Goal: Task Accomplishment & Management: Manage account settings

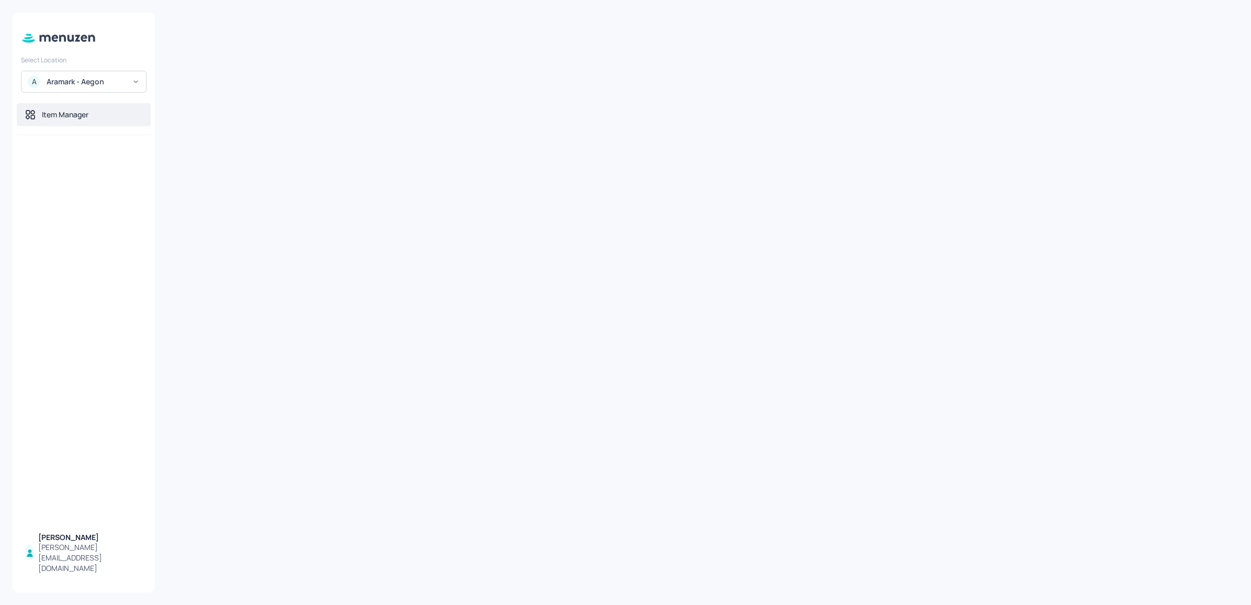
click at [89, 121] on div "Item Manager" at bounding box center [84, 114] width 134 height 23
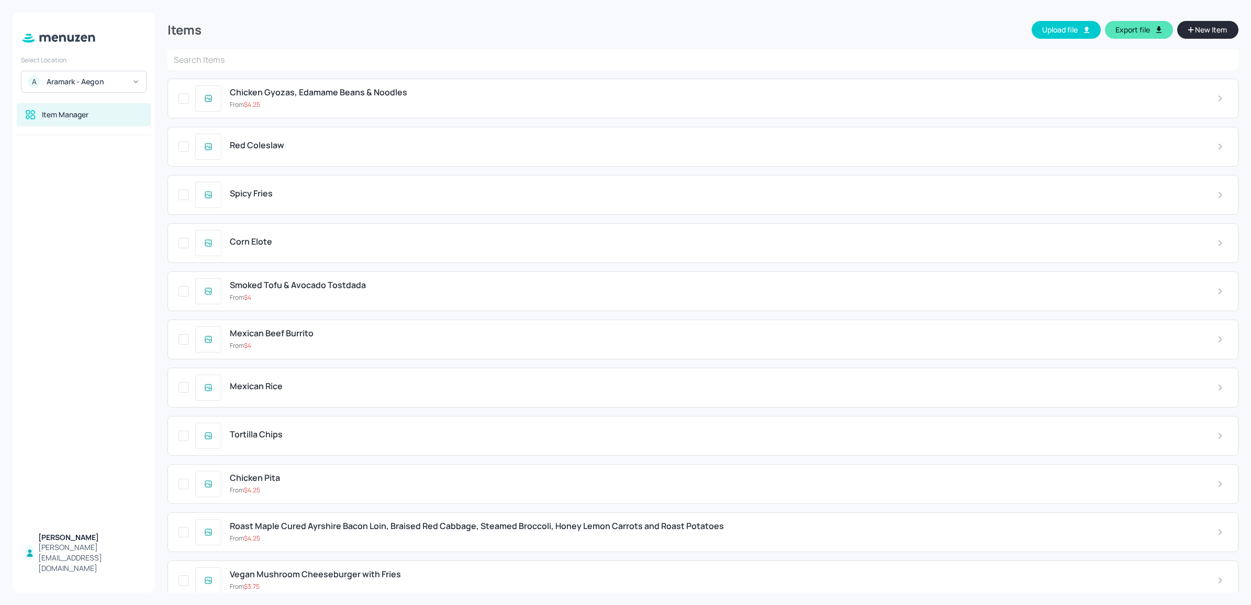
click at [338, 52] on input "text" at bounding box center [703, 59] width 1071 height 21
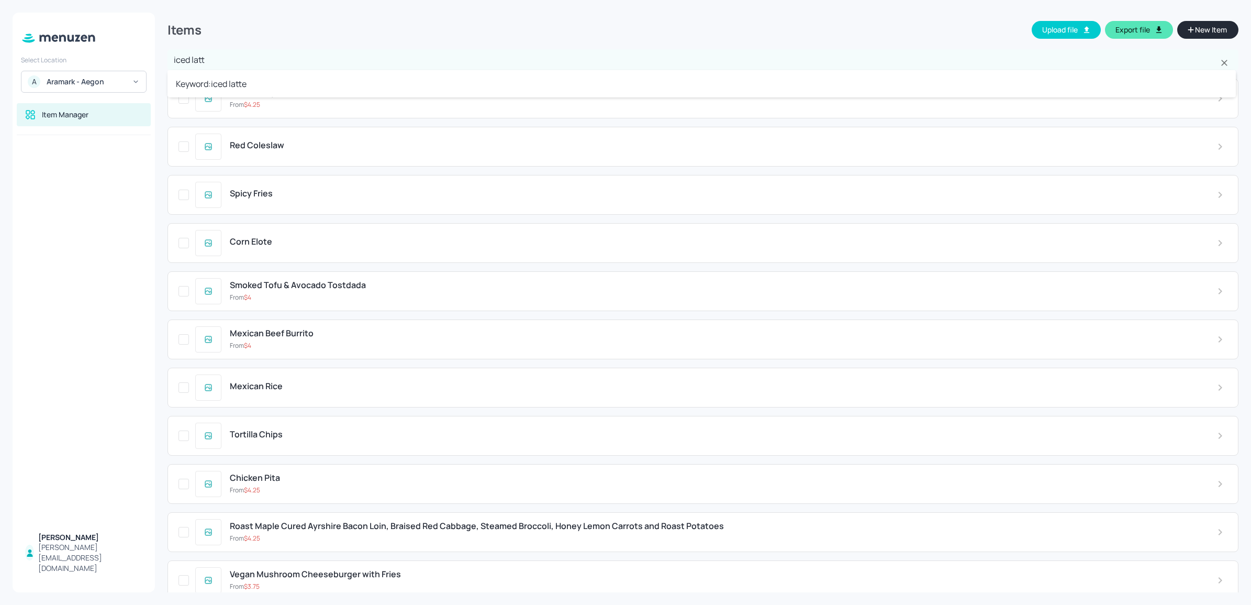
type input "iced latte"
click at [334, 54] on input "text" at bounding box center [703, 59] width 1071 height 21
type input "iced latte"
click at [304, 83] on li "Keyword: iced latte" at bounding box center [702, 83] width 1069 height 19
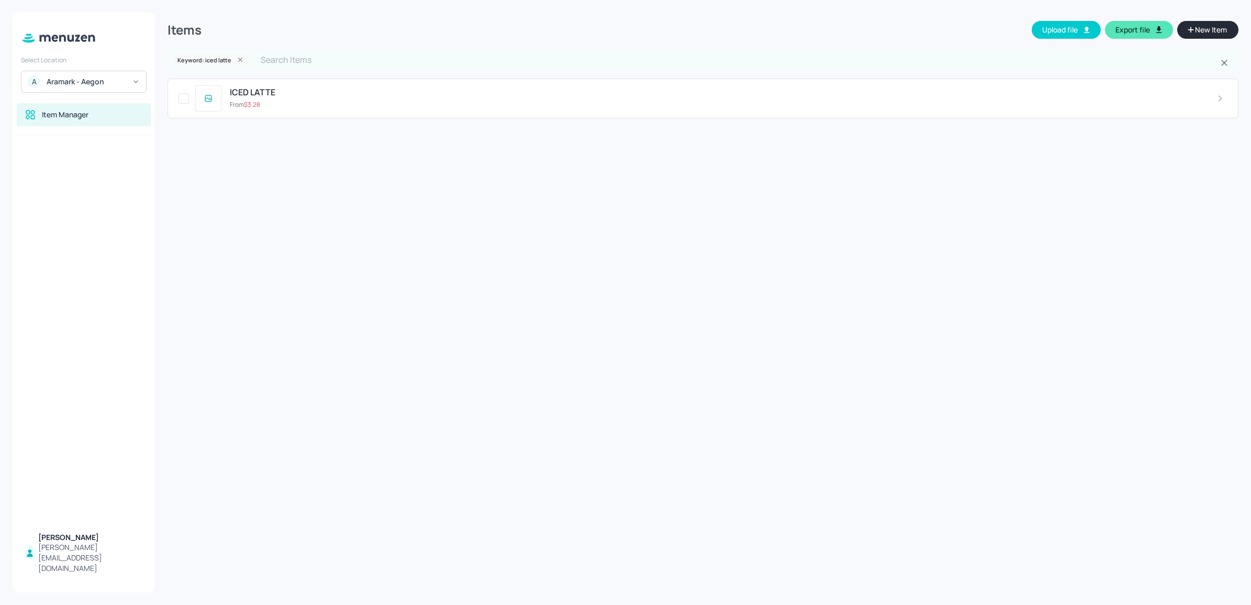
click at [622, 64] on input "text" at bounding box center [736, 59] width 964 height 21
type input "matcha"
click at [365, 80] on li "Keyword: matcha" at bounding box center [703, 83] width 1071 height 19
type input "syrup"
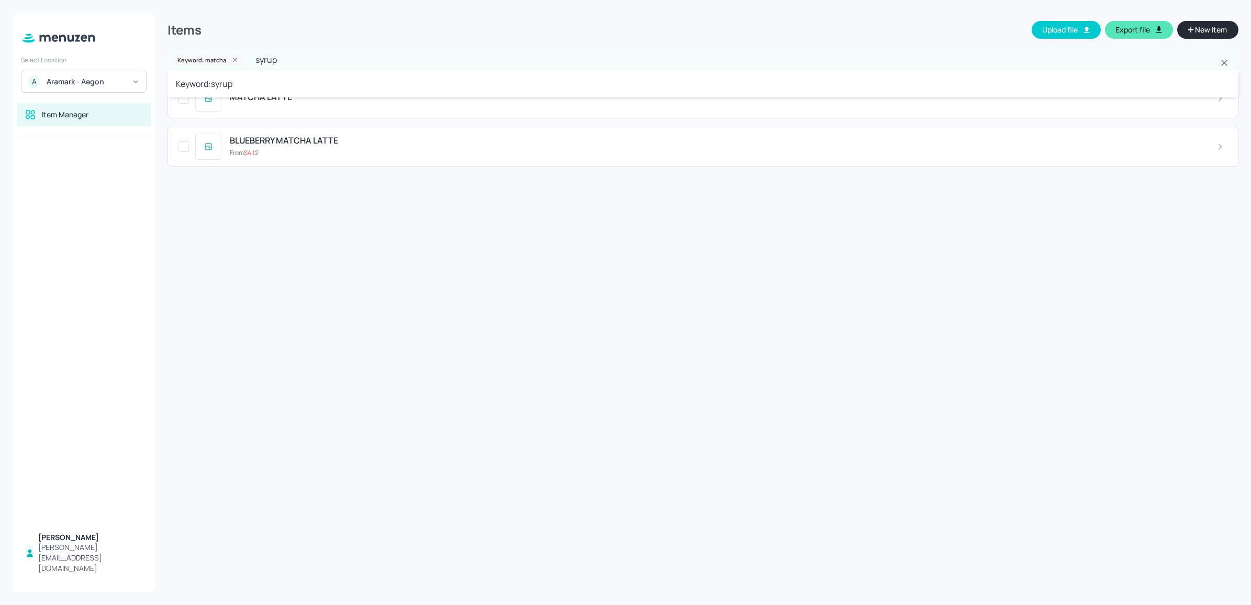
click at [298, 82] on li "Keyword: syrup" at bounding box center [703, 83] width 1071 height 19
type input "shot"
click at [244, 53] on input "text" at bounding box center [731, 59] width 974 height 21
type input "shot"
click at [231, 93] on ul "Keyword: shot" at bounding box center [703, 83] width 1071 height 27
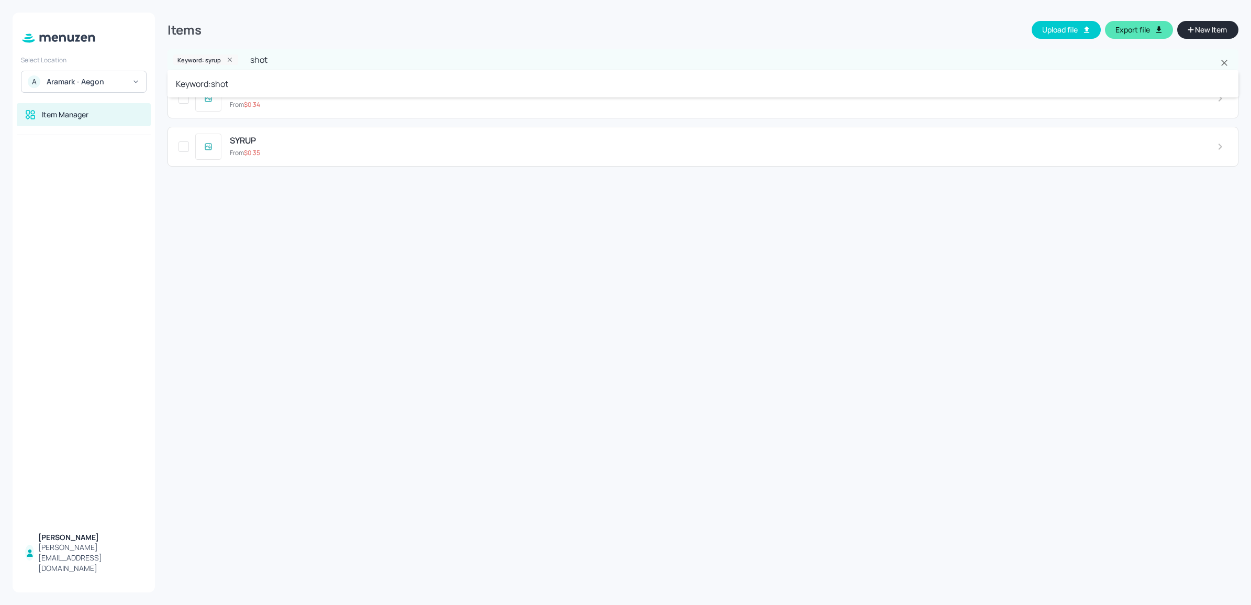
click at [231, 82] on li "Keyword: shot" at bounding box center [703, 83] width 1071 height 19
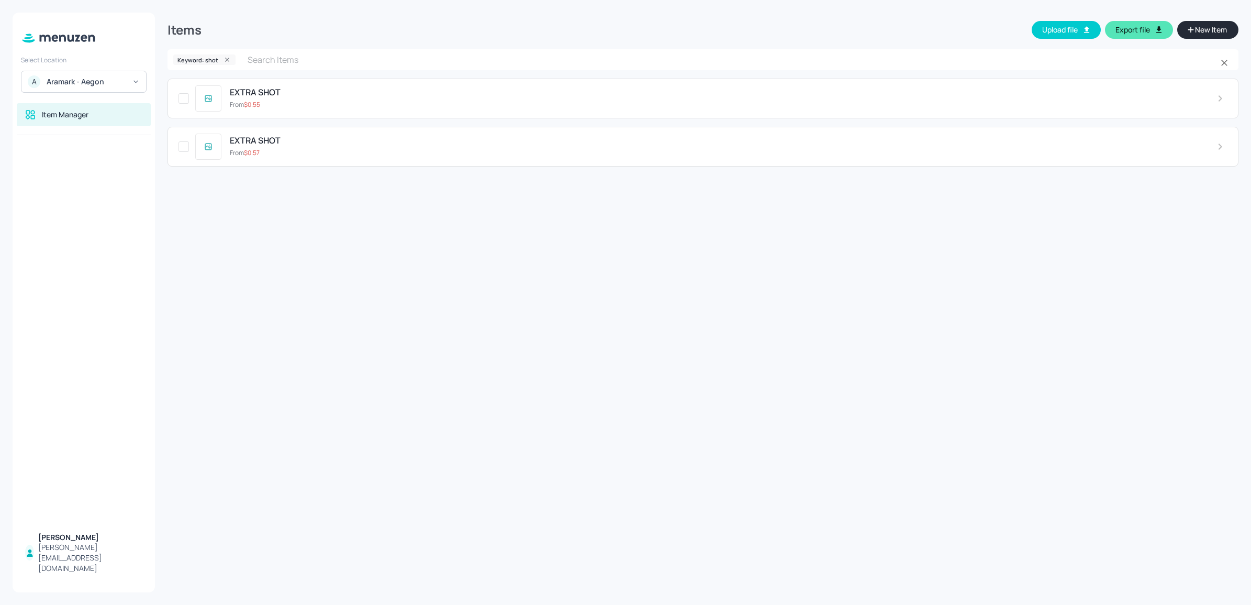
click at [710, 58] on input "text" at bounding box center [729, 59] width 977 height 21
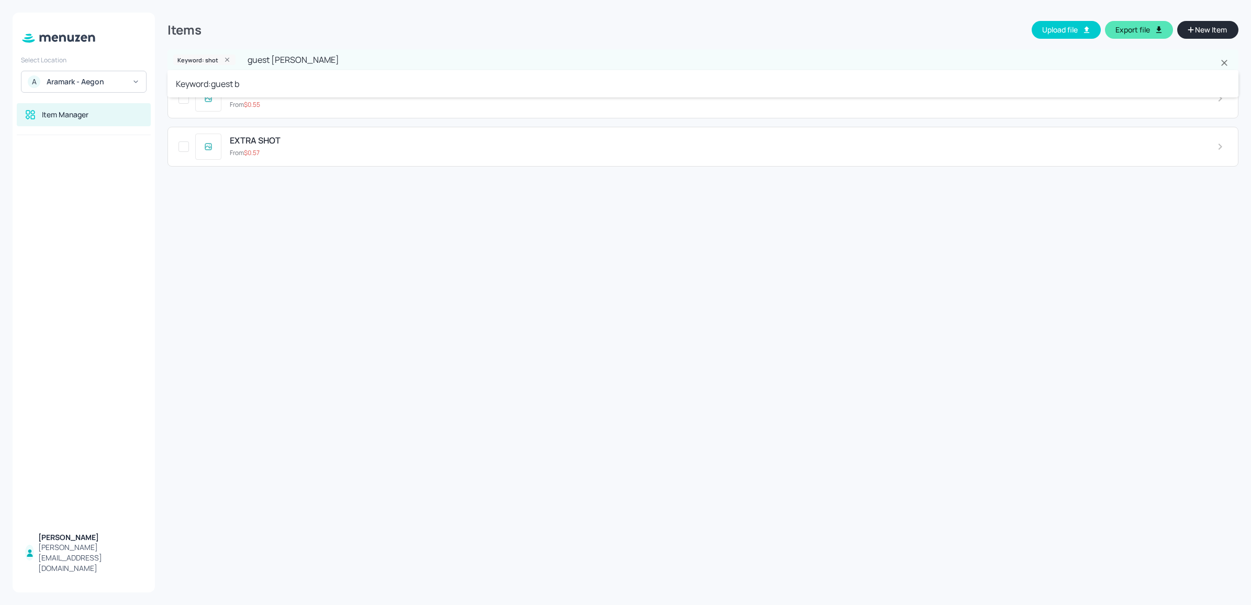
type input "guest bean"
click at [681, 77] on li "Keyword: guest bean" at bounding box center [703, 83] width 1071 height 19
